Goal: Task Accomplishment & Management: Use online tool/utility

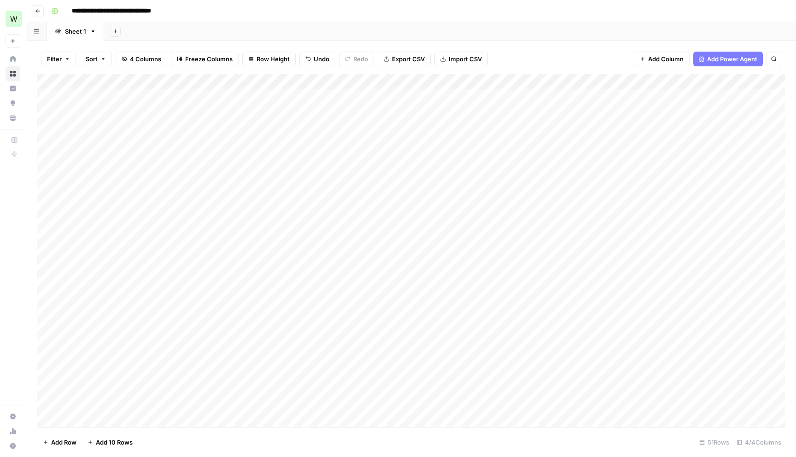
click at [39, 11] on icon "button" at bounding box center [38, 11] width 6 height 6
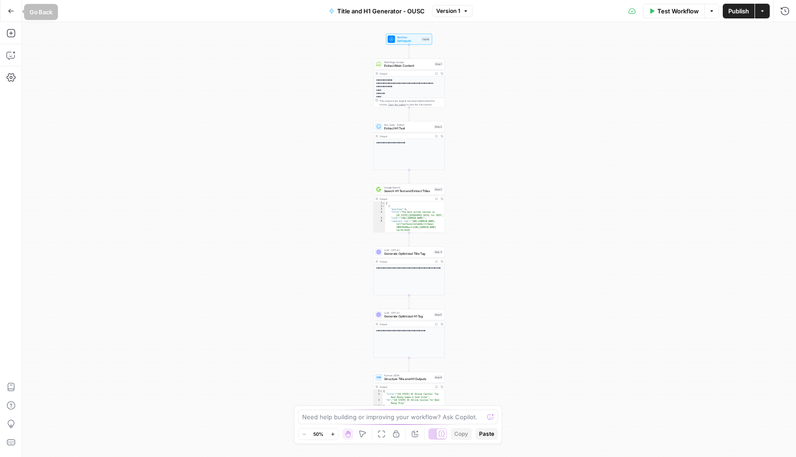
click at [12, 13] on icon "button" at bounding box center [11, 11] width 6 height 6
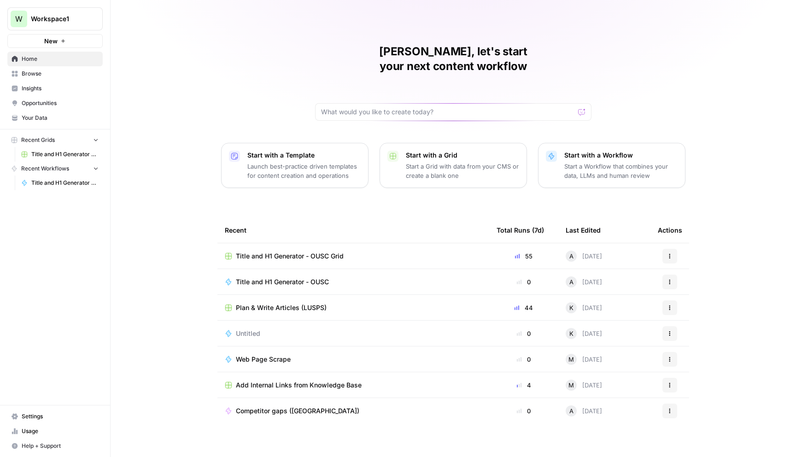
click at [59, 39] on button "New" at bounding box center [54, 41] width 95 height 14
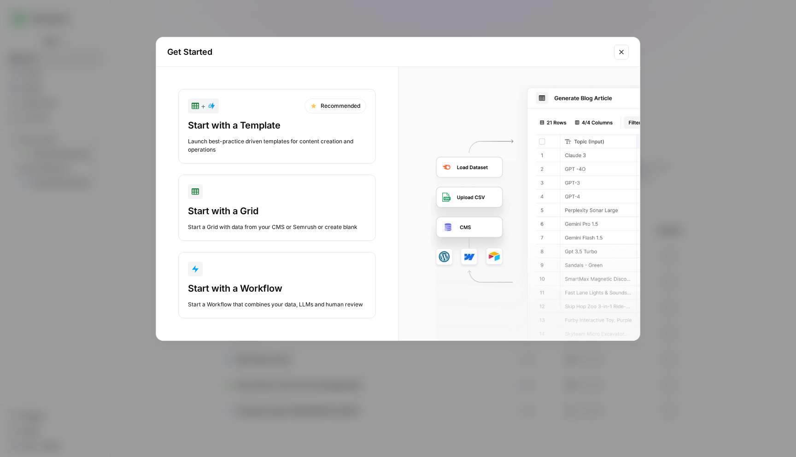
click at [250, 214] on div "Start with a Grid" at bounding box center [277, 211] width 178 height 13
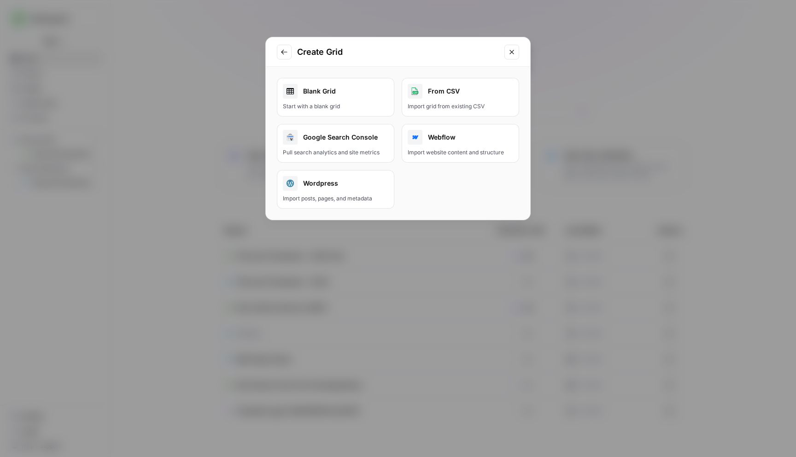
click at [340, 93] on div "Blank Grid" at bounding box center [336, 91] width 106 height 15
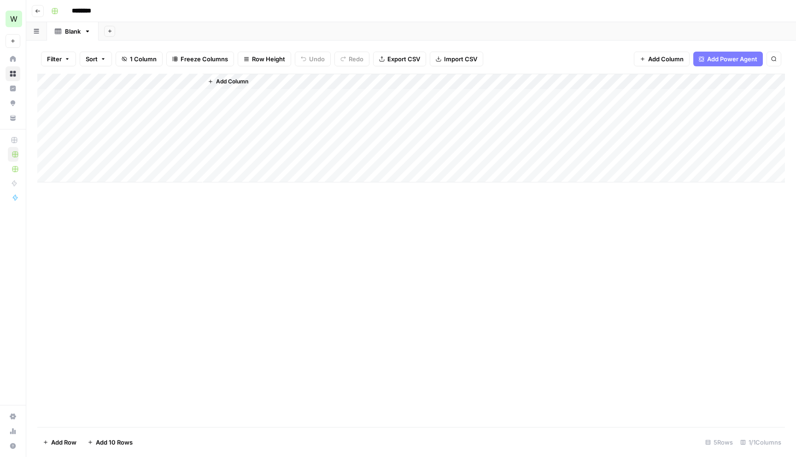
click at [94, 14] on input "********" at bounding box center [94, 11] width 52 height 15
type input "**********"
click at [172, 286] on div "Add Column" at bounding box center [411, 250] width 748 height 353
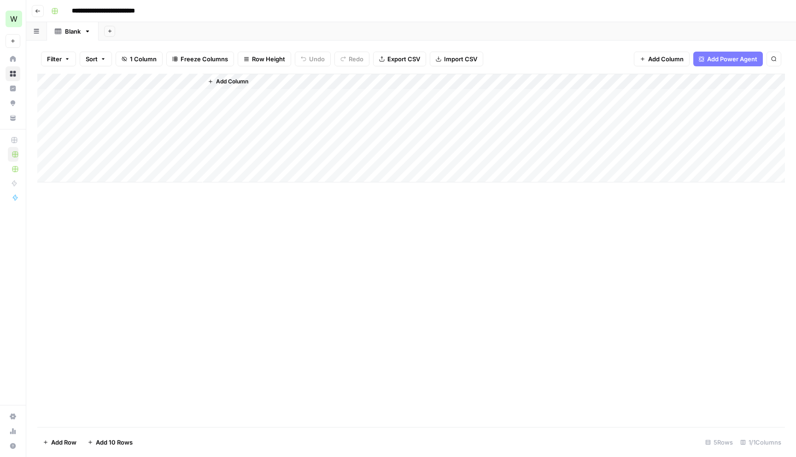
click at [161, 94] on div "Add Column" at bounding box center [411, 128] width 748 height 109
click at [242, 94] on div "Add Column" at bounding box center [494, 128] width 582 height 109
click at [231, 103] on div "Add Column" at bounding box center [494, 128] width 582 height 109
click at [239, 99] on div "Add Column" at bounding box center [494, 128] width 582 height 109
click at [242, 92] on div "Add Column" at bounding box center [494, 128] width 582 height 109
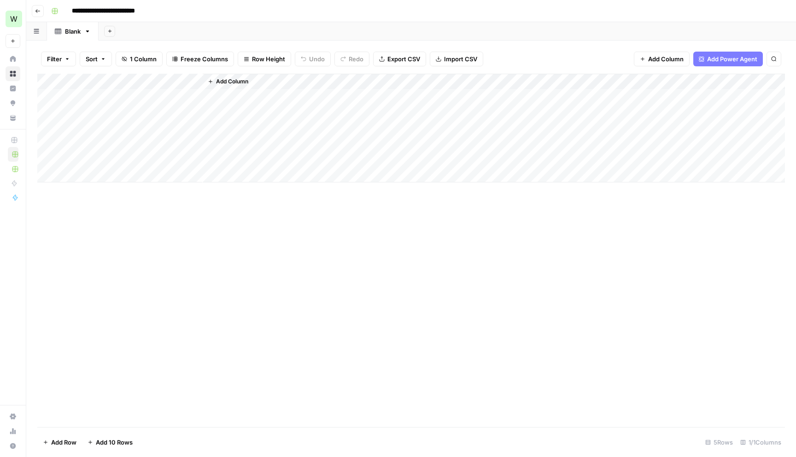
click at [240, 106] on div "Add Column" at bounding box center [494, 128] width 582 height 109
click at [230, 144] on div "Add Column" at bounding box center [494, 128] width 582 height 109
click at [230, 176] on div "Add Column" at bounding box center [494, 128] width 582 height 109
click at [156, 177] on div "Add Column" at bounding box center [411, 128] width 748 height 109
click at [263, 117] on div "Add Column" at bounding box center [494, 136] width 582 height 124
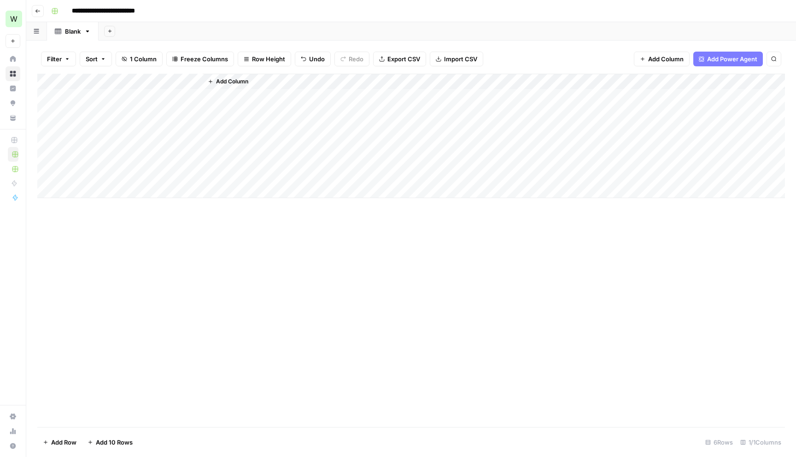
click at [259, 99] on div "Add Column" at bounding box center [494, 136] width 582 height 124
click at [241, 101] on div "Add Column" at bounding box center [494, 136] width 582 height 124
click at [198, 97] on div "Add Column" at bounding box center [411, 136] width 748 height 124
click at [218, 82] on span "Add Column" at bounding box center [232, 81] width 32 height 8
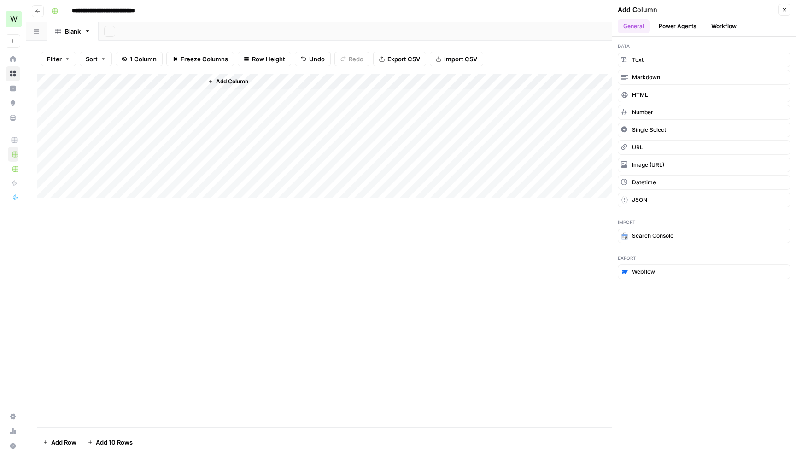
click at [680, 26] on button "Power Agents" at bounding box center [677, 26] width 49 height 14
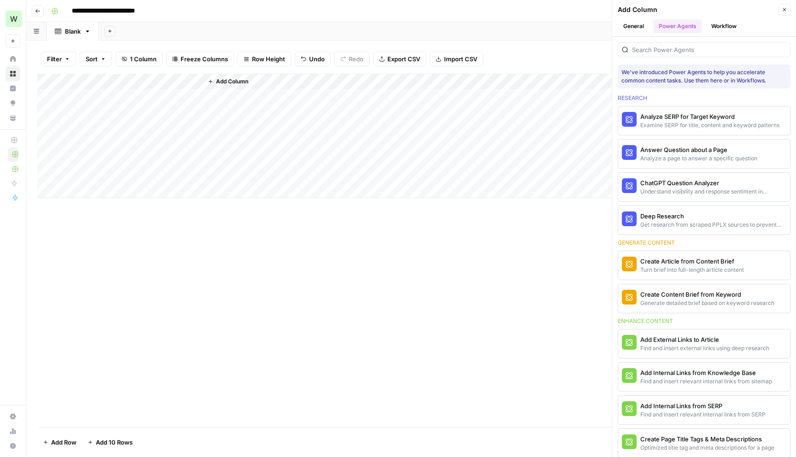
click at [722, 36] on header "Add Column Close General Power Agents Workflow" at bounding box center [704, 18] width 184 height 37
click at [723, 26] on button "Workflow" at bounding box center [724, 26] width 36 height 14
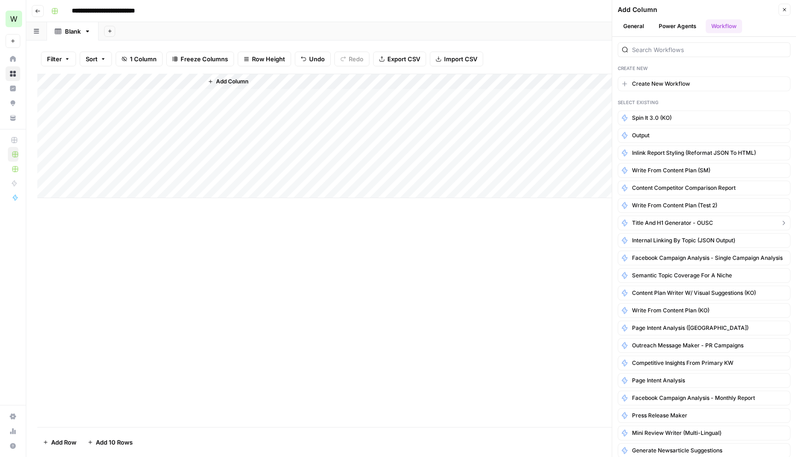
click at [658, 222] on span "Title and H1 Generator - OUSC" at bounding box center [672, 223] width 81 height 8
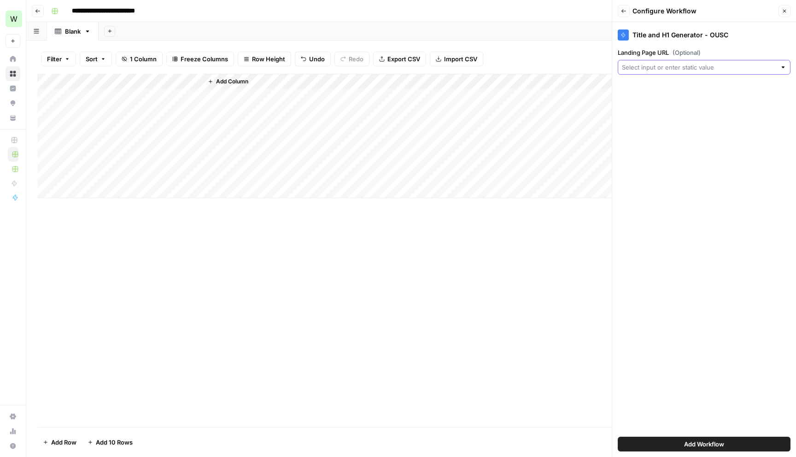
click at [679, 67] on input "Landing Page URL (Optional)" at bounding box center [699, 67] width 154 height 9
click at [641, 118] on span "Title" at bounding box center [702, 117] width 153 height 9
type input "Title"
click at [698, 442] on span "Add Workflow" at bounding box center [704, 444] width 40 height 9
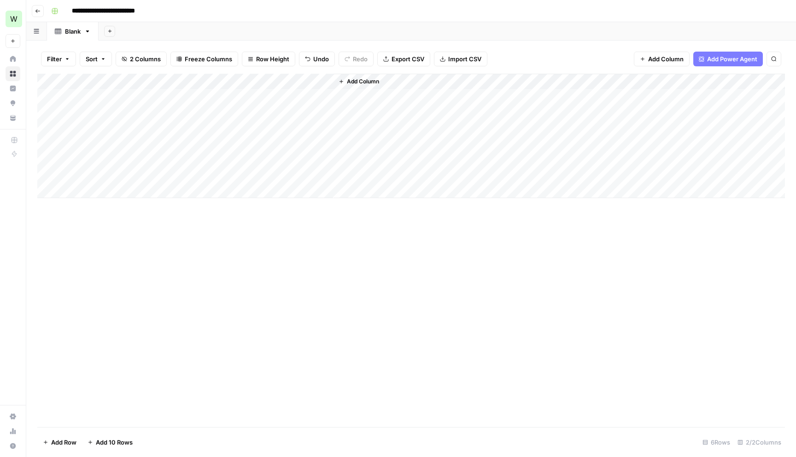
click at [139, 10] on input "**********" at bounding box center [115, 11] width 94 height 15
click at [121, 10] on input "**********" at bounding box center [115, 11] width 94 height 15
type input "**********"
click at [141, 174] on div "Add Column" at bounding box center [411, 136] width 748 height 124
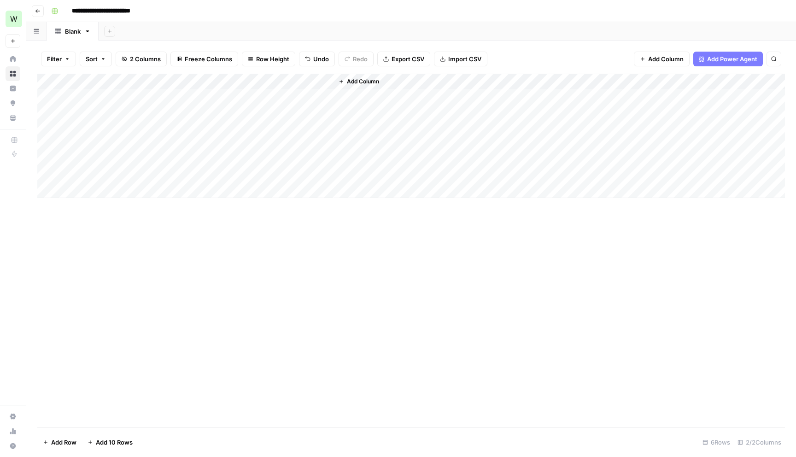
click at [104, 438] on span "Add 10 Rows" at bounding box center [114, 442] width 37 height 9
click at [106, 440] on span "Add 10 Rows" at bounding box center [114, 442] width 37 height 9
click at [108, 421] on div "Add Column" at bounding box center [411, 250] width 748 height 353
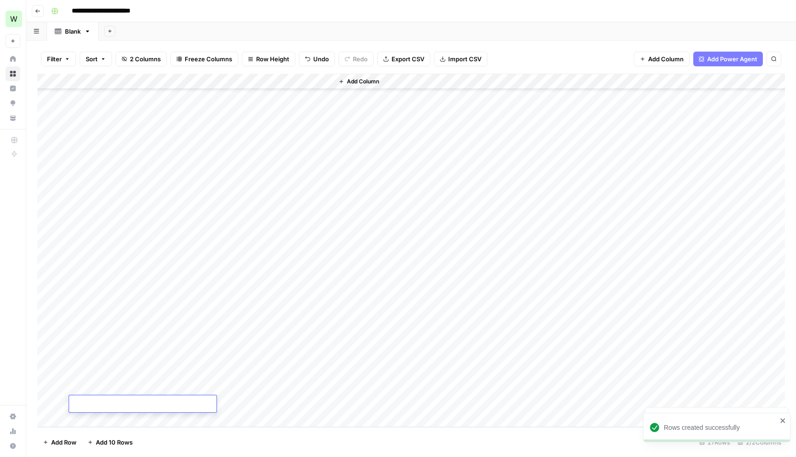
click at [108, 421] on div "Add Column" at bounding box center [411, 250] width 748 height 353
click at [106, 438] on span "Add 10 Rows" at bounding box center [114, 442] width 37 height 9
click at [158, 100] on div "Add Column" at bounding box center [411, 250] width 748 height 353
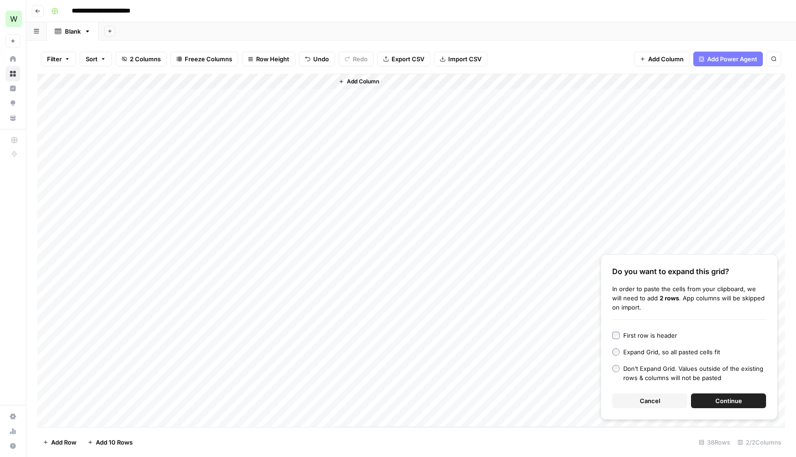
click at [723, 400] on span "Continue" at bounding box center [729, 400] width 27 height 9
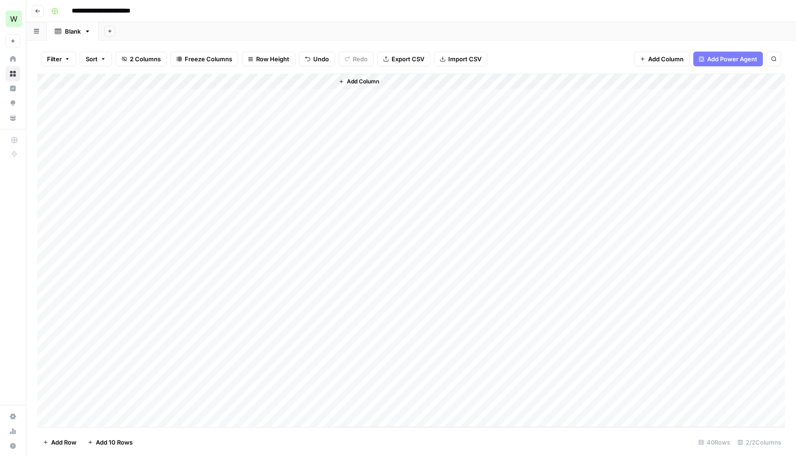
click at [324, 80] on div "Add Column" at bounding box center [411, 250] width 748 height 353
click at [338, 101] on span "All Rows" at bounding box center [358, 102] width 58 height 9
drag, startPoint x: 416, startPoint y: 80, endPoint x: 508, endPoint y: 82, distance: 92.2
click at [506, 81] on div "Add Column" at bounding box center [411, 250] width 748 height 353
drag, startPoint x: 505, startPoint y: 80, endPoint x: 539, endPoint y: 78, distance: 33.7
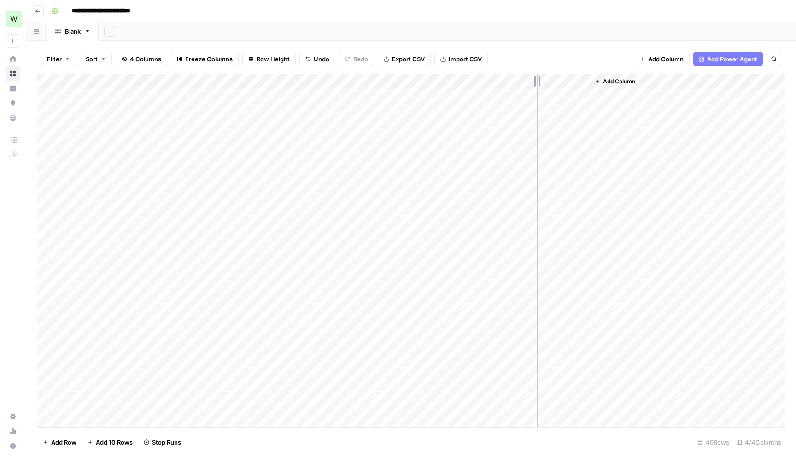
click at [539, 78] on div "Add Column" at bounding box center [411, 250] width 748 height 353
click at [537, 79] on div "Add Column" at bounding box center [411, 250] width 748 height 353
drag, startPoint x: 619, startPoint y: 78, endPoint x: 713, endPoint y: 78, distance: 94.5
click at [713, 78] on div "Add Column" at bounding box center [411, 250] width 748 height 353
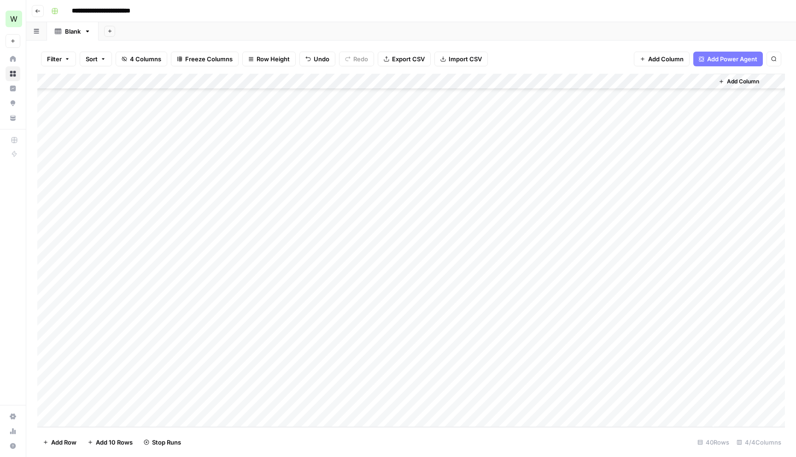
click at [537, 10] on div "**********" at bounding box center [417, 11] width 740 height 15
drag, startPoint x: 203, startPoint y: 81, endPoint x: 299, endPoint y: 86, distance: 96.0
click at [299, 86] on div "Add Column" at bounding box center [411, 250] width 748 height 353
drag, startPoint x: 300, startPoint y: 82, endPoint x: 233, endPoint y: 81, distance: 66.8
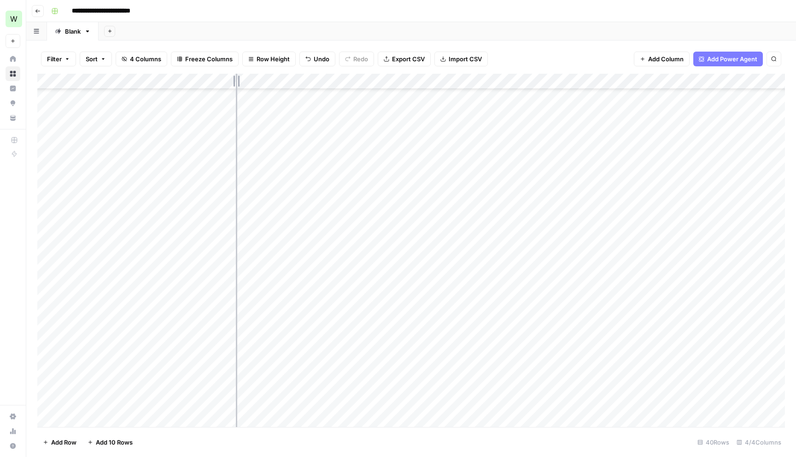
click at [233, 81] on div "Add Column" at bounding box center [411, 250] width 748 height 353
